Goal: Task Accomplishment & Management: Manage account settings

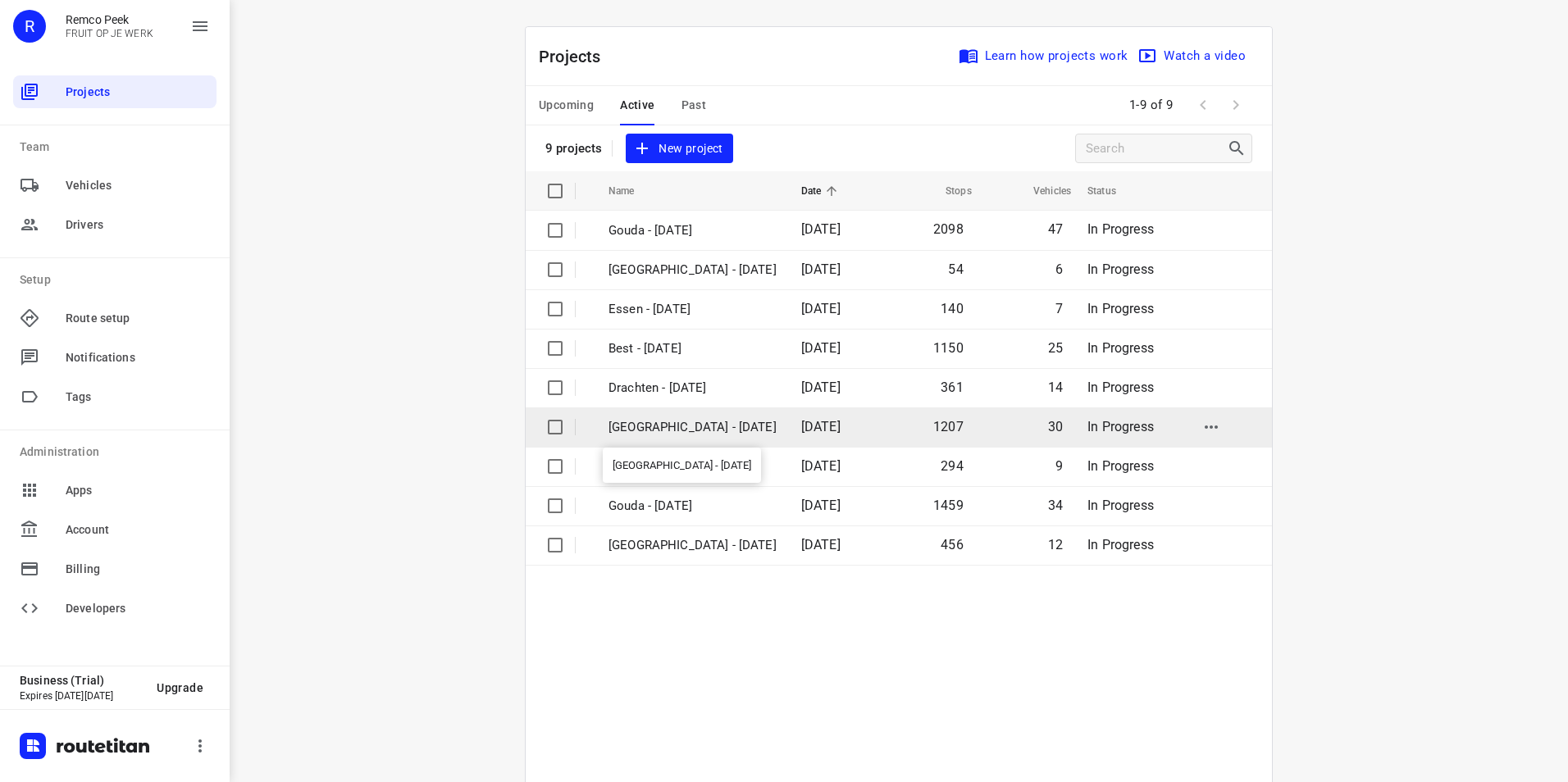
click at [699, 424] on p "[GEOGRAPHIC_DATA] - [DATE]" at bounding box center [693, 427] width 168 height 19
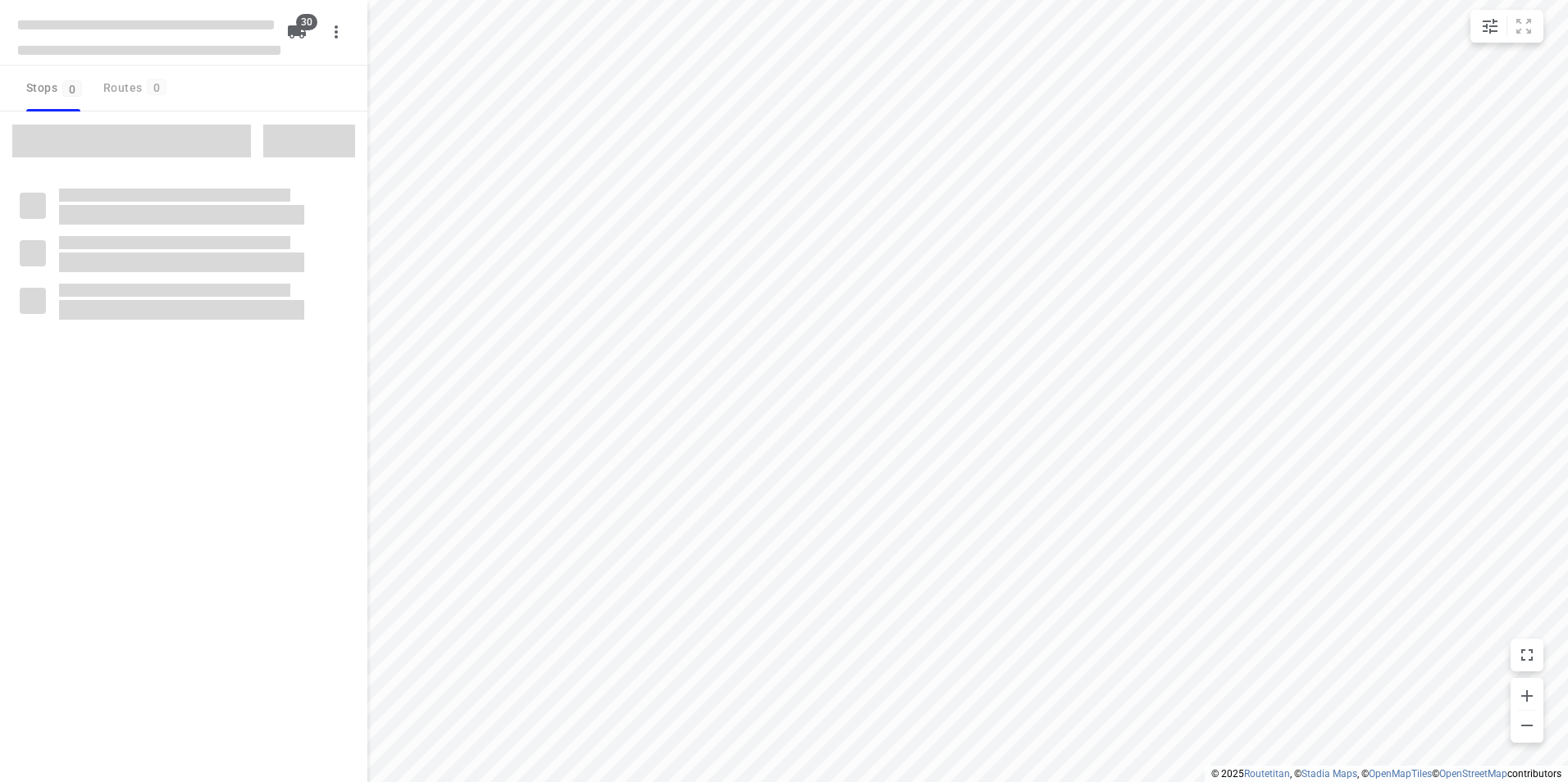
checkbox input "true"
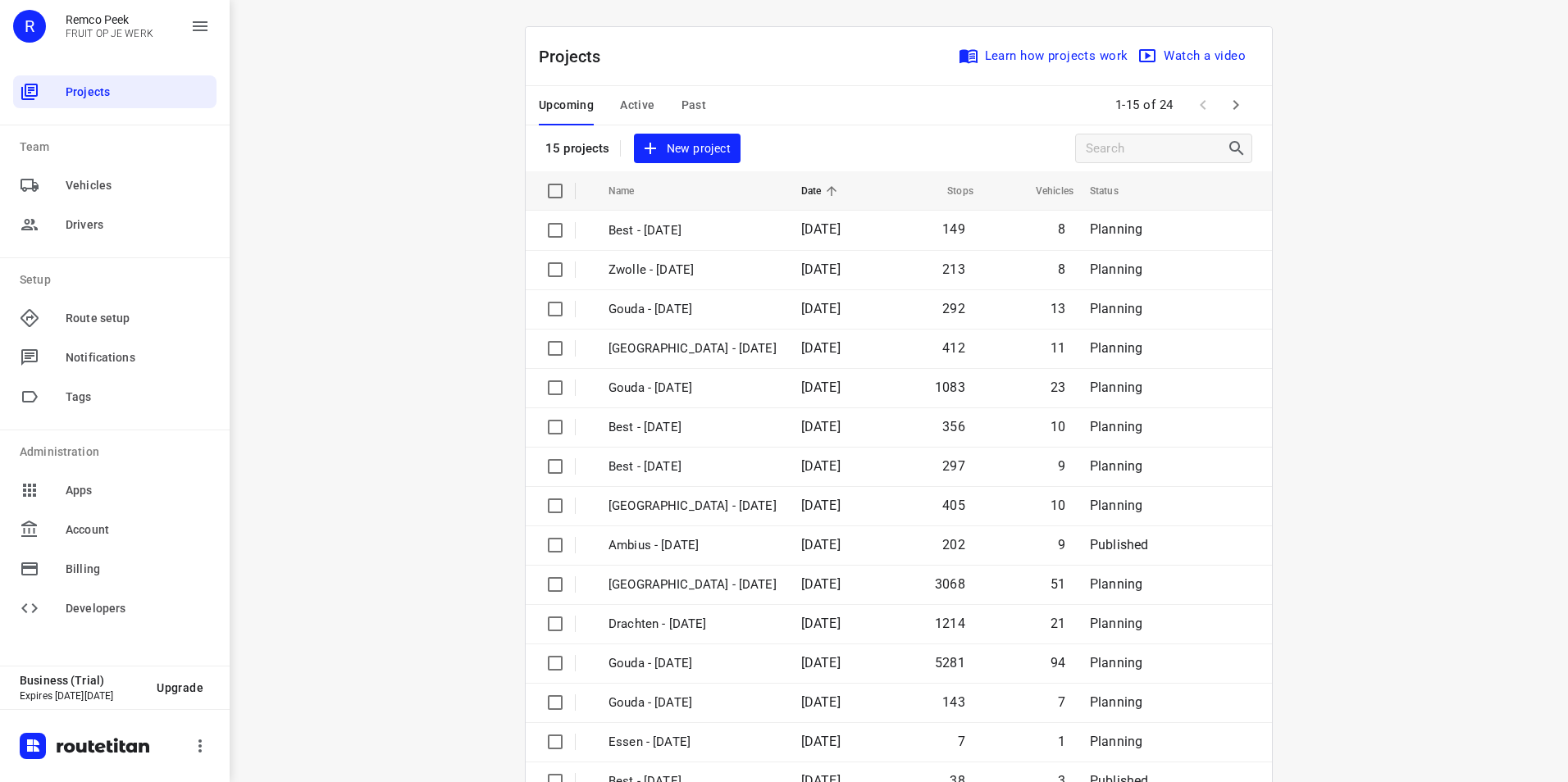
click at [620, 97] on span "Active" at bounding box center [638, 105] width 35 height 21
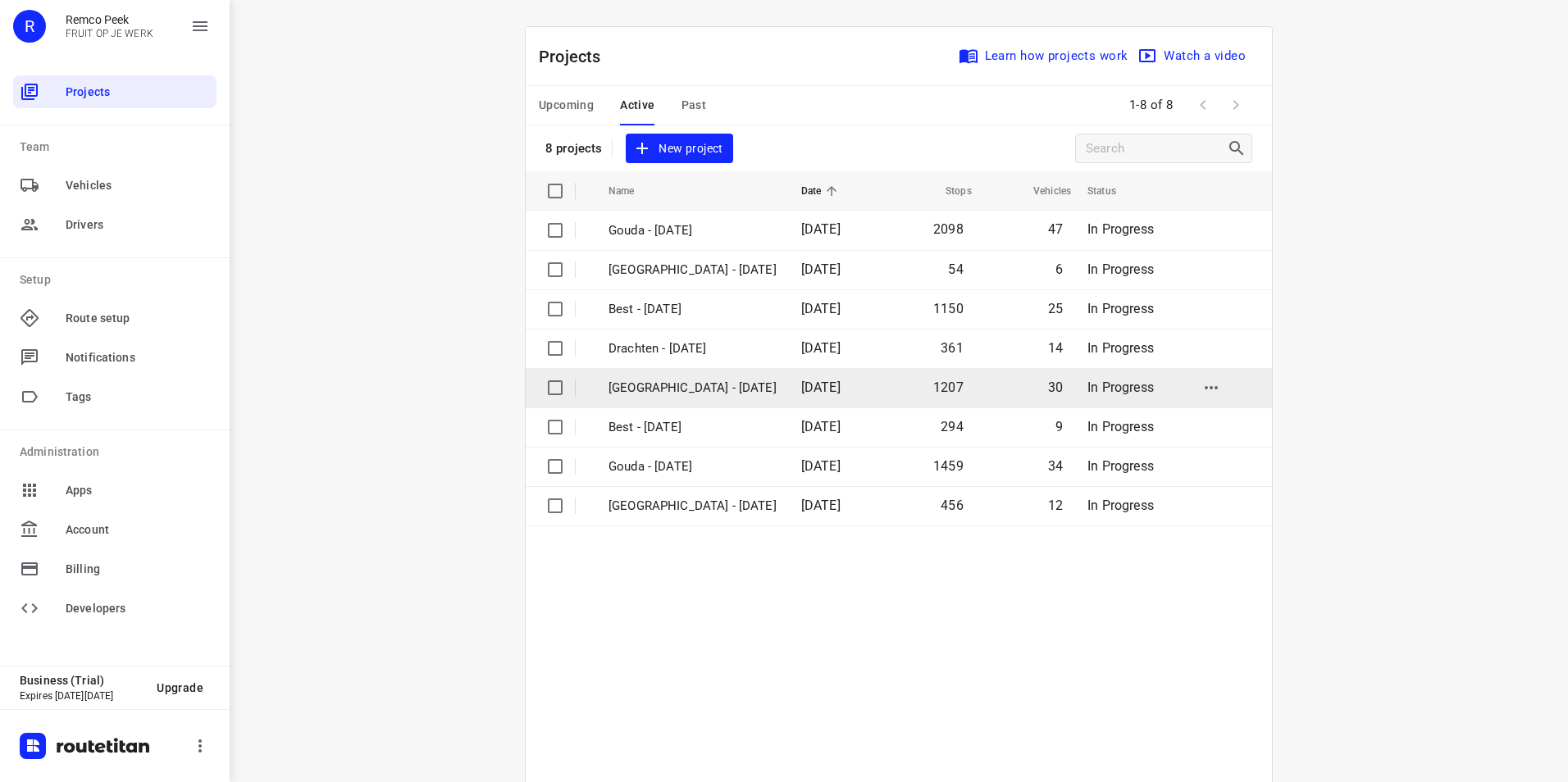
click at [674, 379] on p "[GEOGRAPHIC_DATA] - [DATE]" at bounding box center [693, 388] width 168 height 19
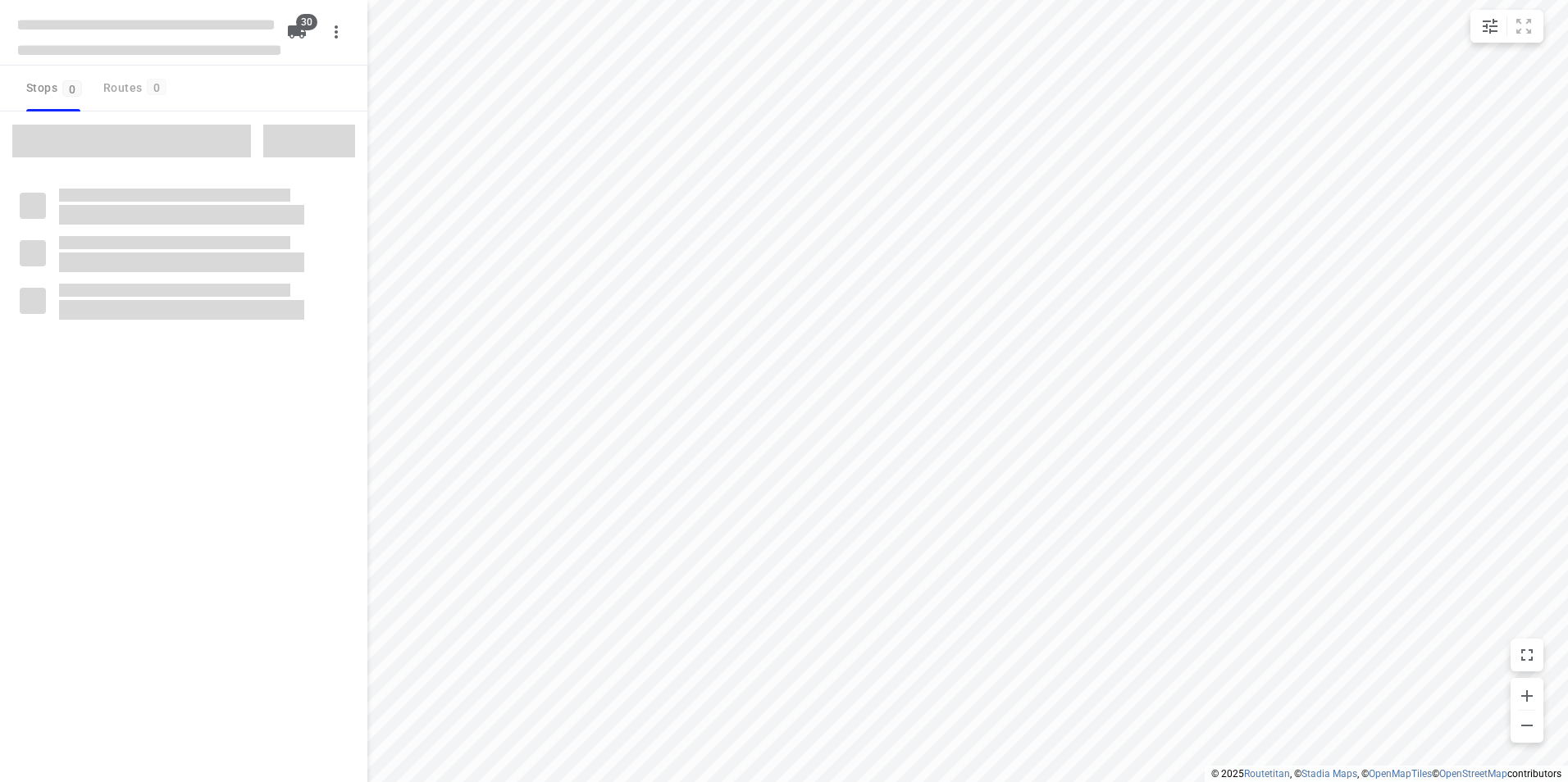
checkbox input "true"
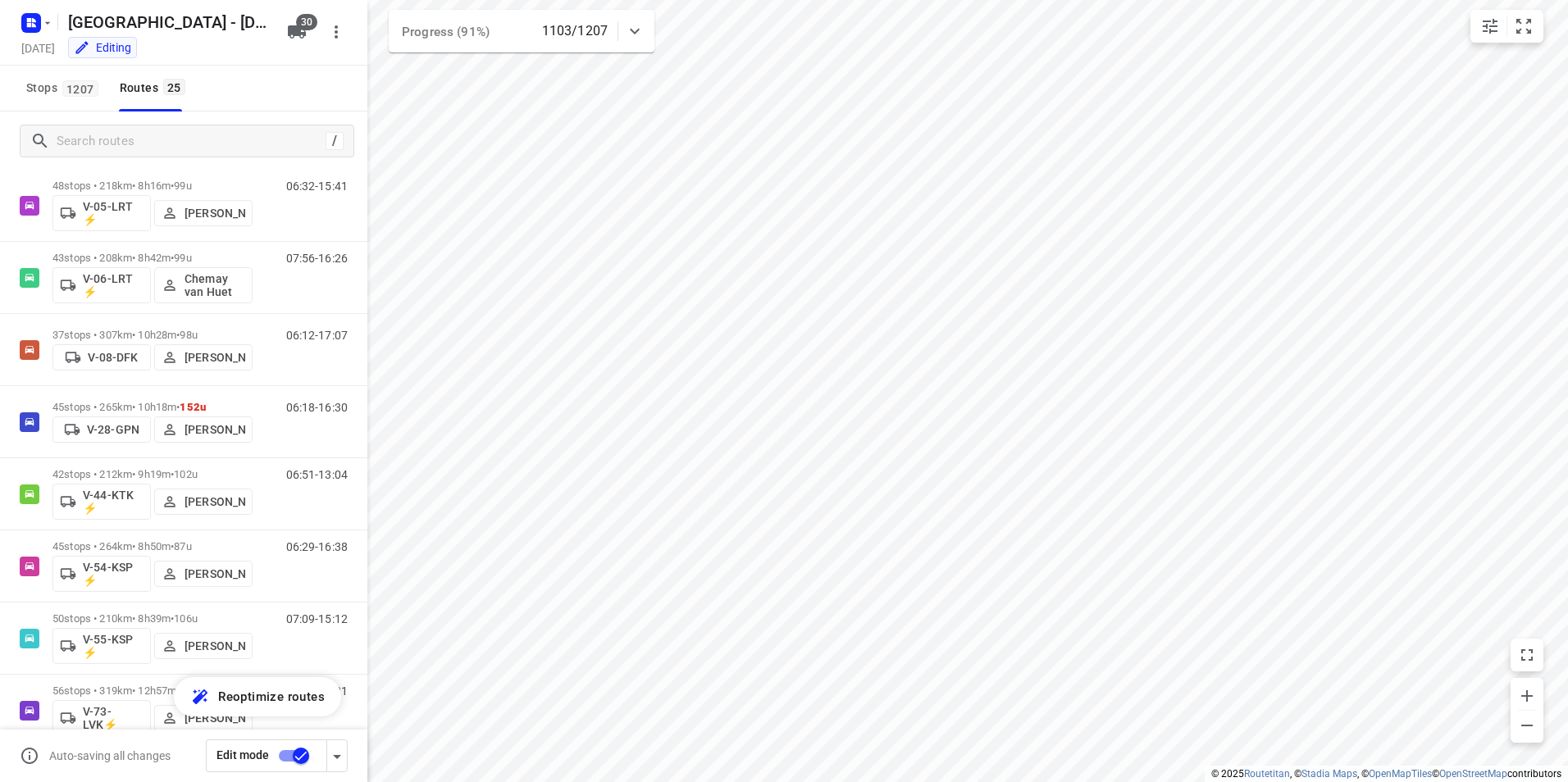
scroll to position [551, 0]
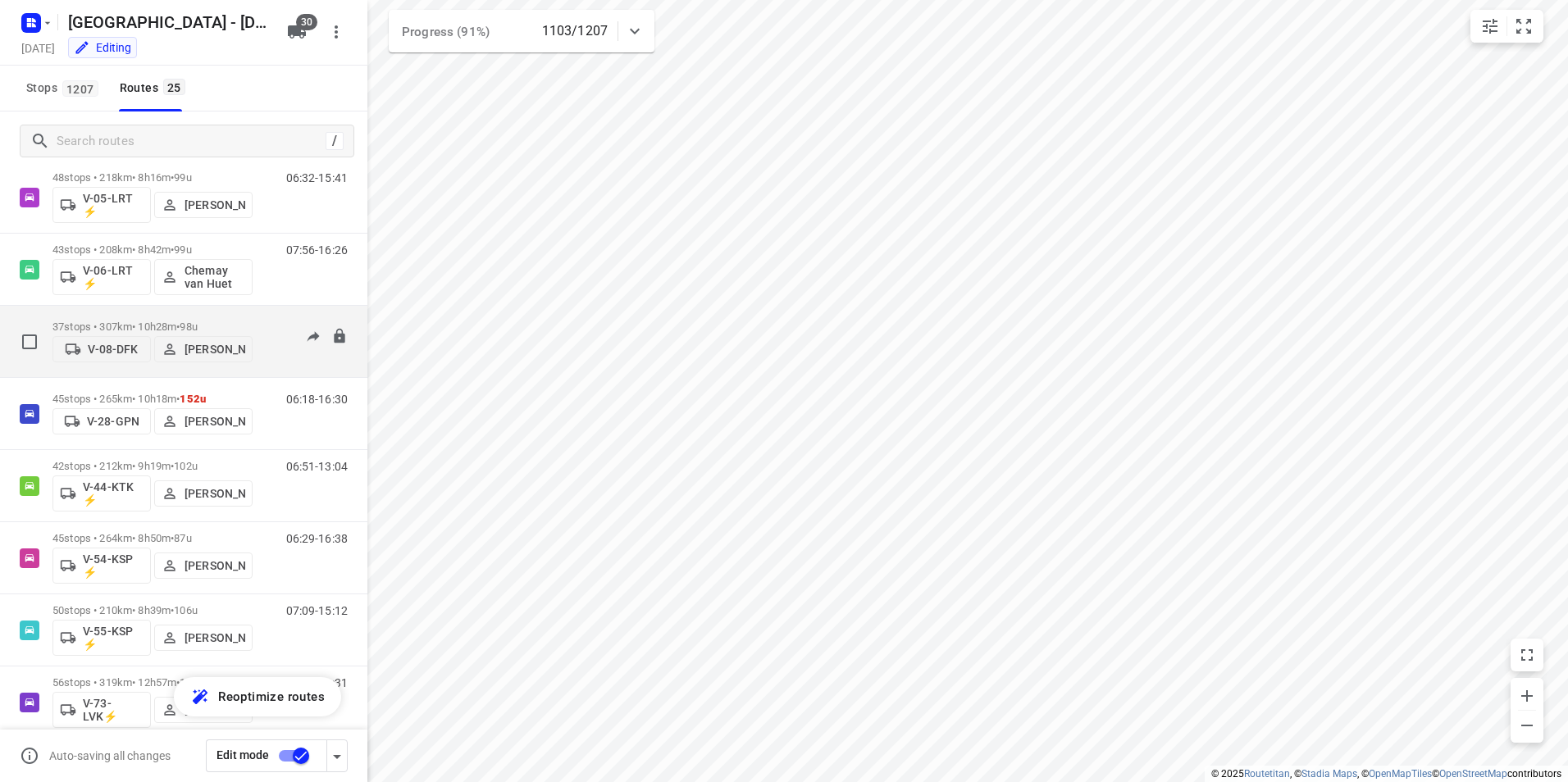
click at [158, 321] on p "37 stops • 307km • 10h28m • 98u" at bounding box center [153, 327] width 200 height 12
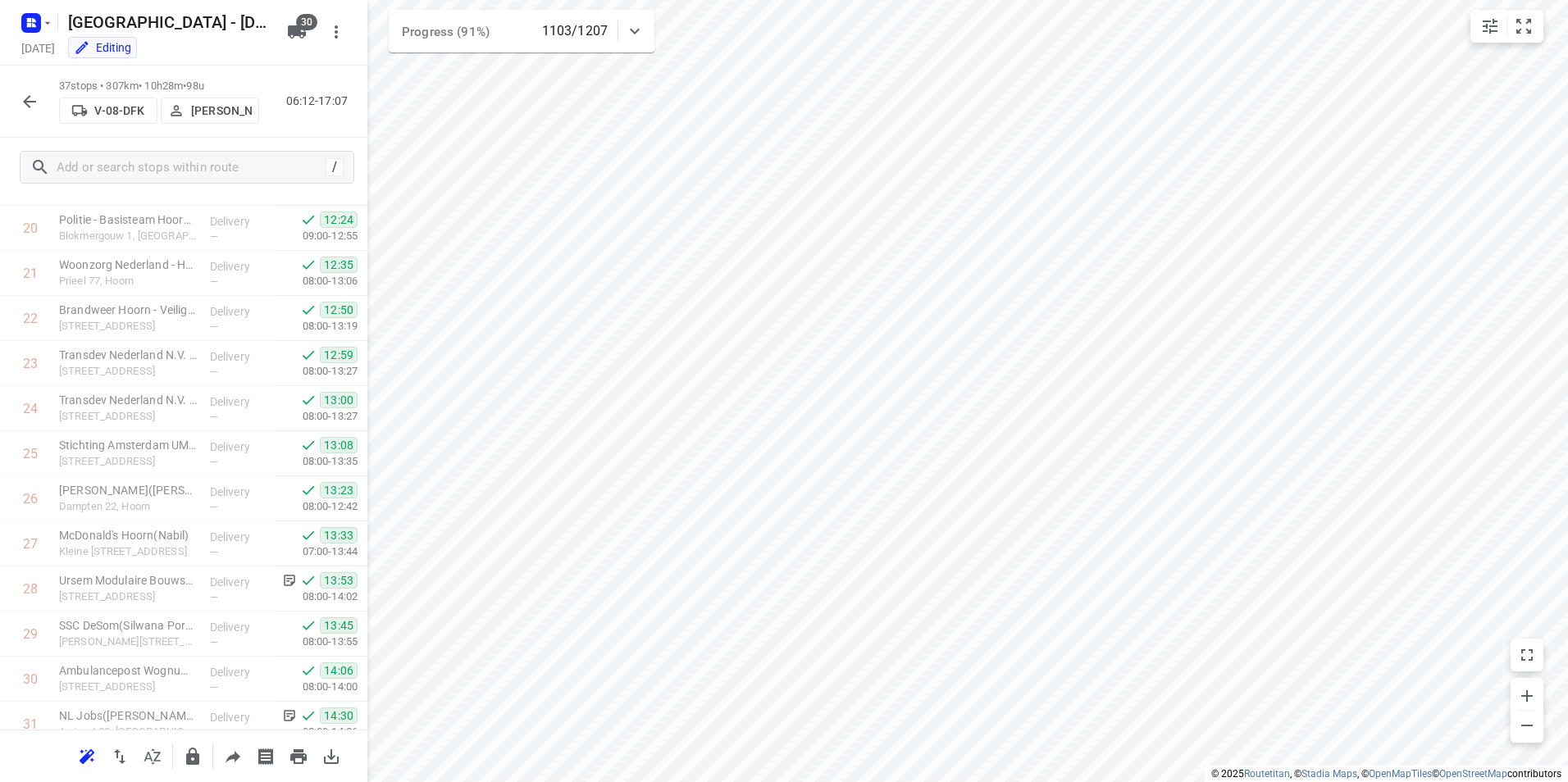
scroll to position [1263, 0]
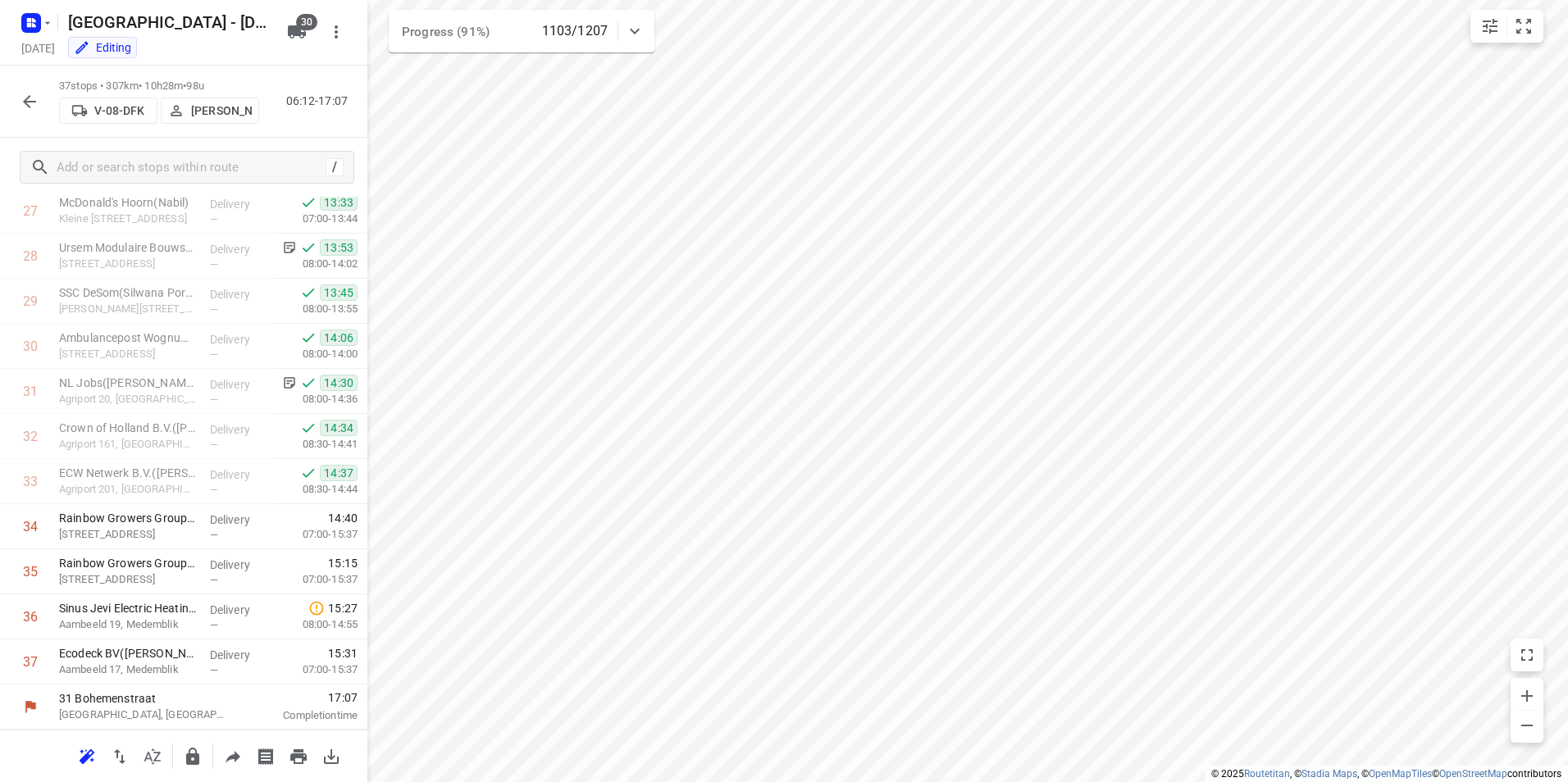
click at [33, 94] on icon "button" at bounding box center [30, 101] width 20 height 20
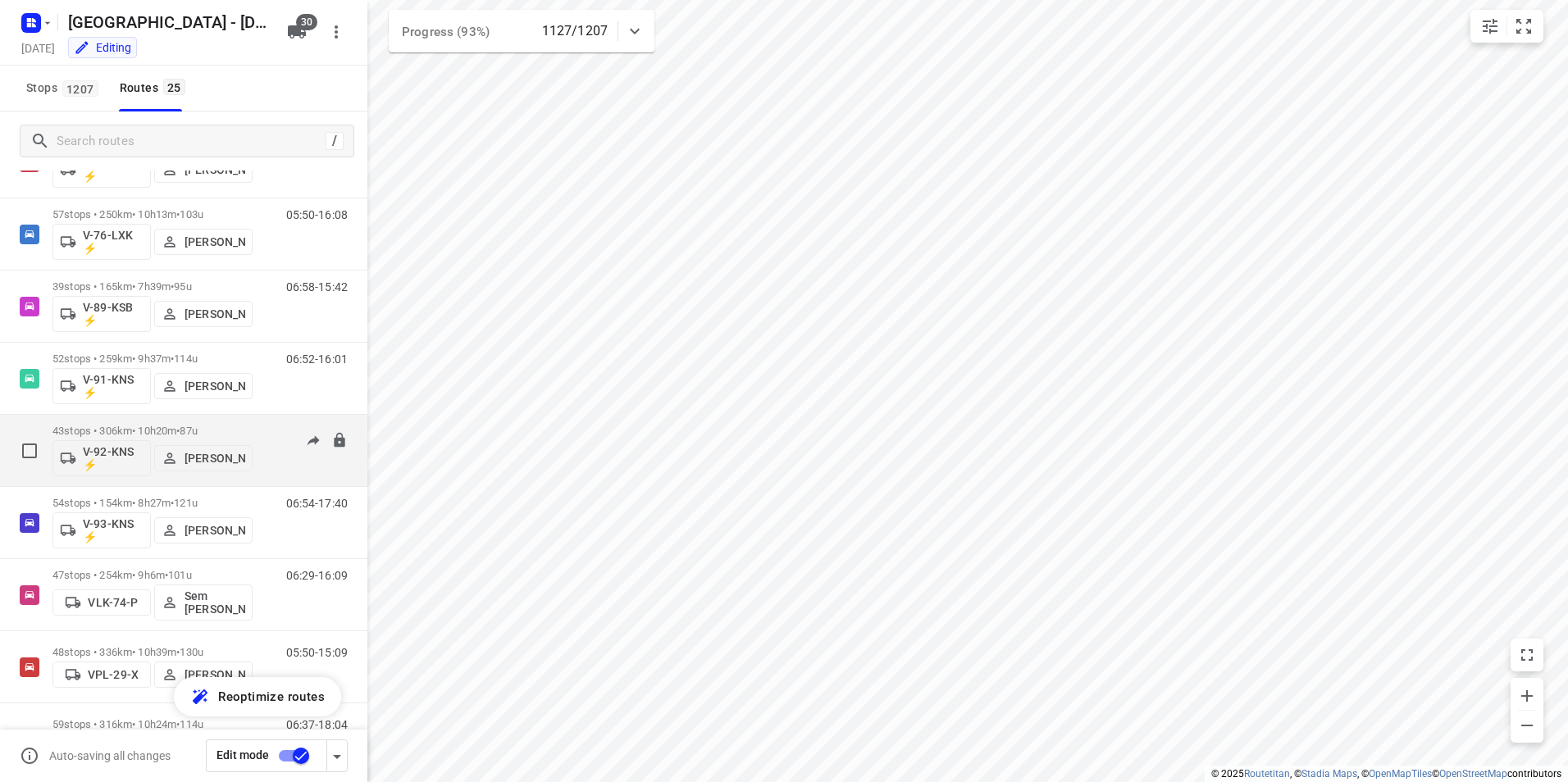
scroll to position [1298, 0]
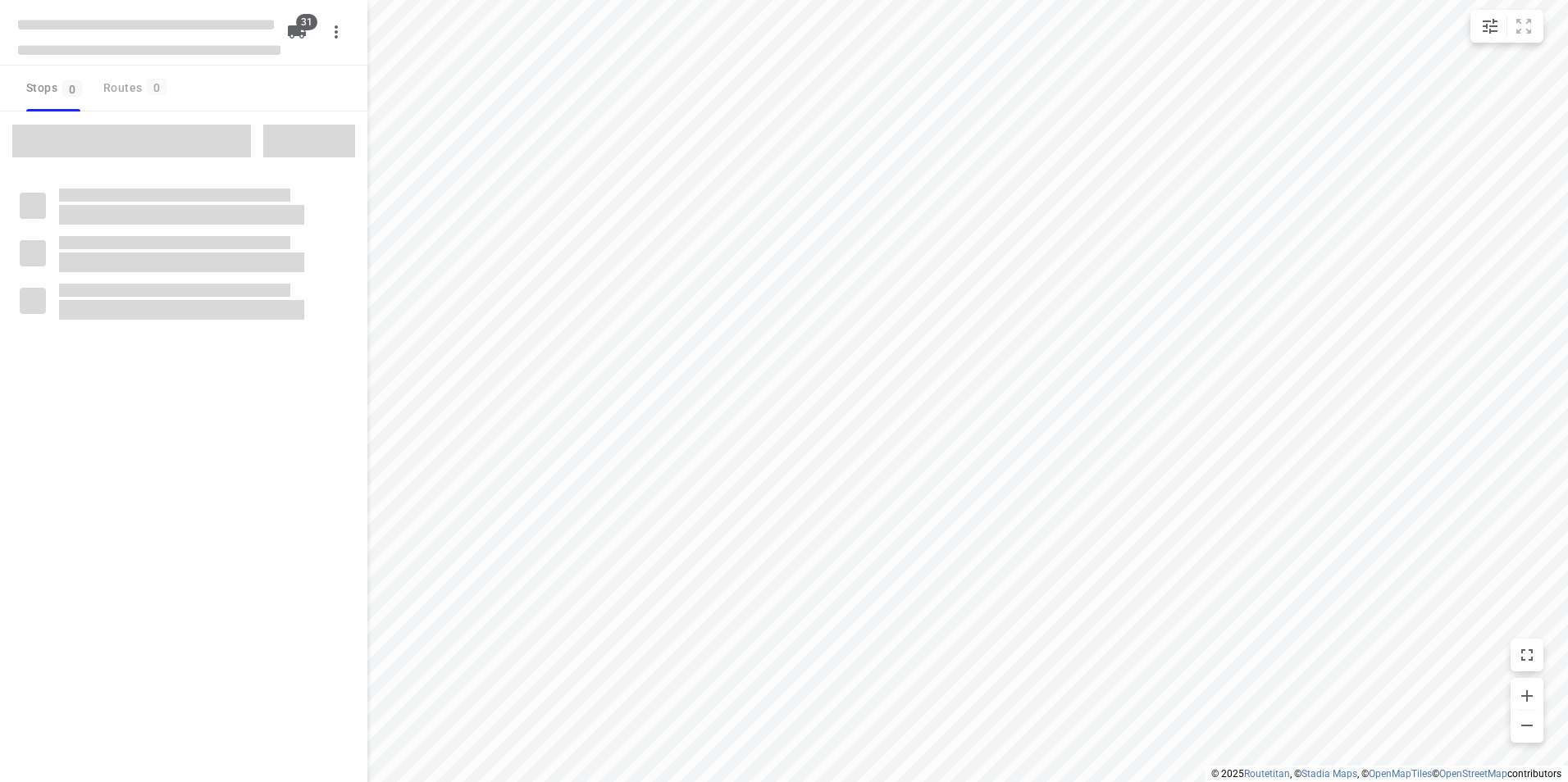
checkbox input "true"
